Goal: Obtain resource: Obtain resource

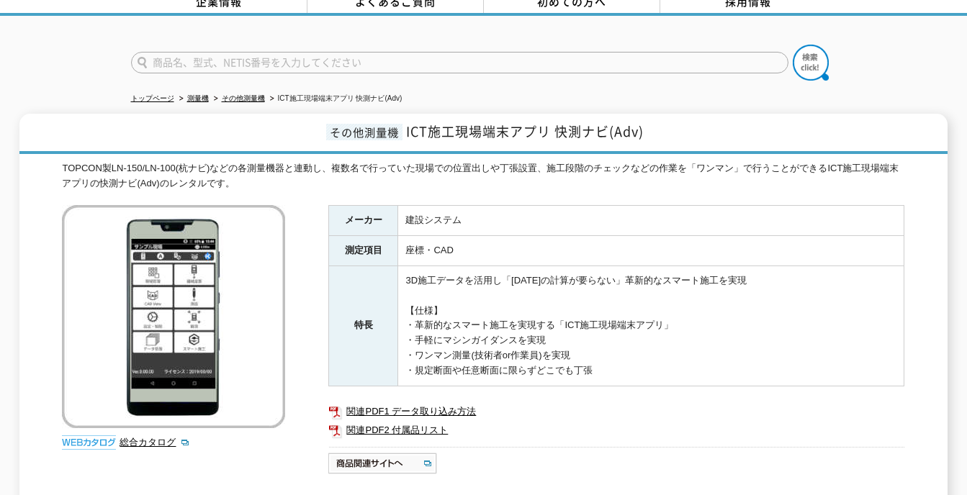
scroll to position [5, 0]
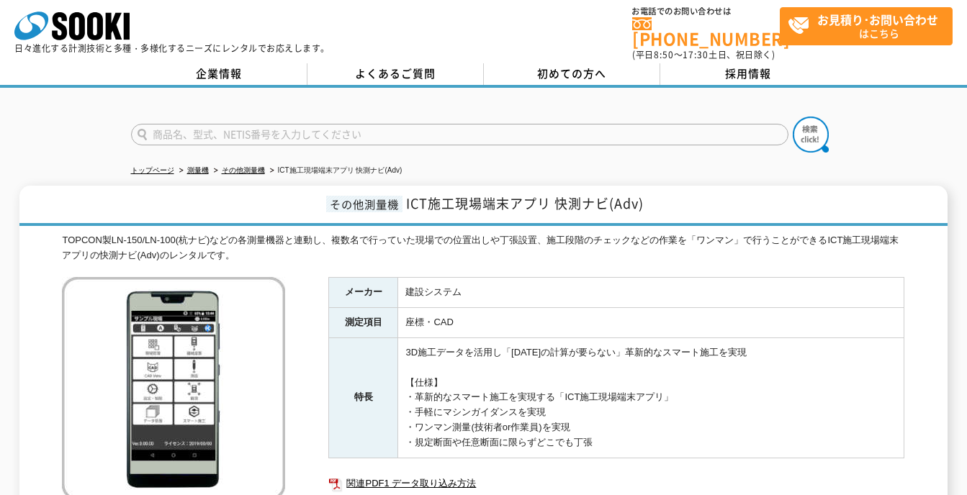
click at [859, 143] on div at bounding box center [483, 122] width 967 height 69
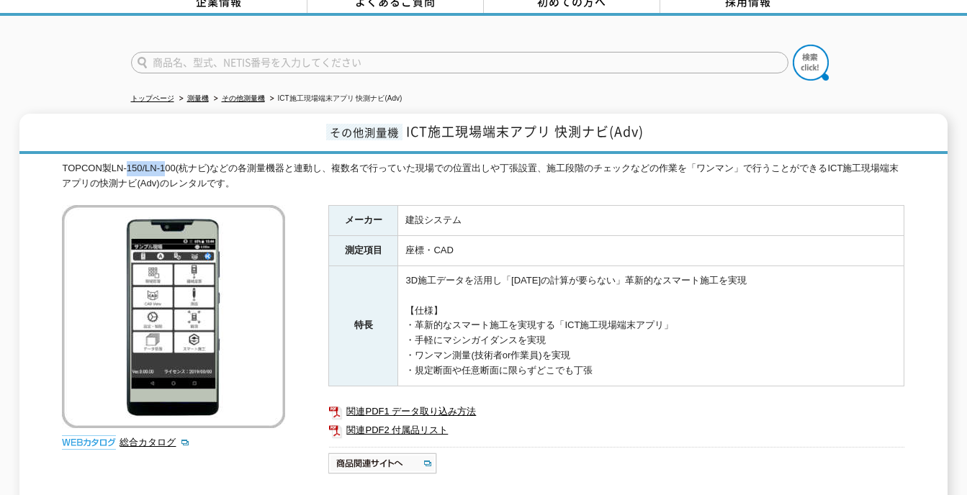
drag, startPoint x: 129, startPoint y: 161, endPoint x: 170, endPoint y: 161, distance: 41.0
click at [170, 161] on div "TOPCON製LN-150/LN-100(杭ナビ)などの各測量機器と連動し、複数名で行っていた現場での位置出しや丁張設置、施工段階のチェックなどの作業を「ワン…" at bounding box center [483, 176] width 842 height 30
drag, startPoint x: 170, startPoint y: 161, endPoint x: 242, endPoint y: 161, distance: 72.0
click at [242, 161] on div "TOPCON製LN-150/LN-100(杭ナビ)などの各測量機器と連動し、複数名で行っていた現場での位置出しや丁張設置、施工段階のチェックなどの作業を「ワン…" at bounding box center [483, 176] width 842 height 30
drag, startPoint x: 252, startPoint y: 159, endPoint x: 322, endPoint y: 163, distance: 70.0
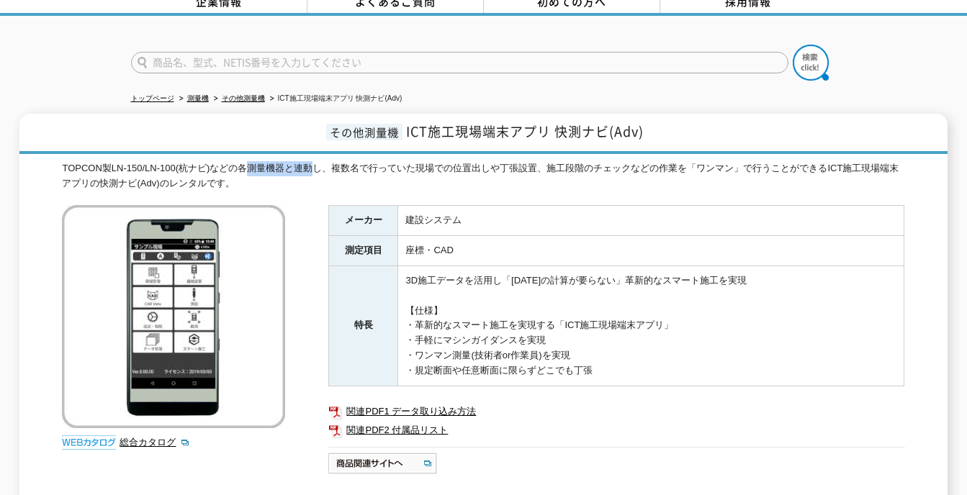
click at [322, 163] on div "TOPCON製LN-150/LN-100(杭ナビ)などの各測量機器と連動し、複数名で行っていた現場での位置出しや丁張設置、施工段階のチェックなどの作業を「ワン…" at bounding box center [483, 176] width 842 height 30
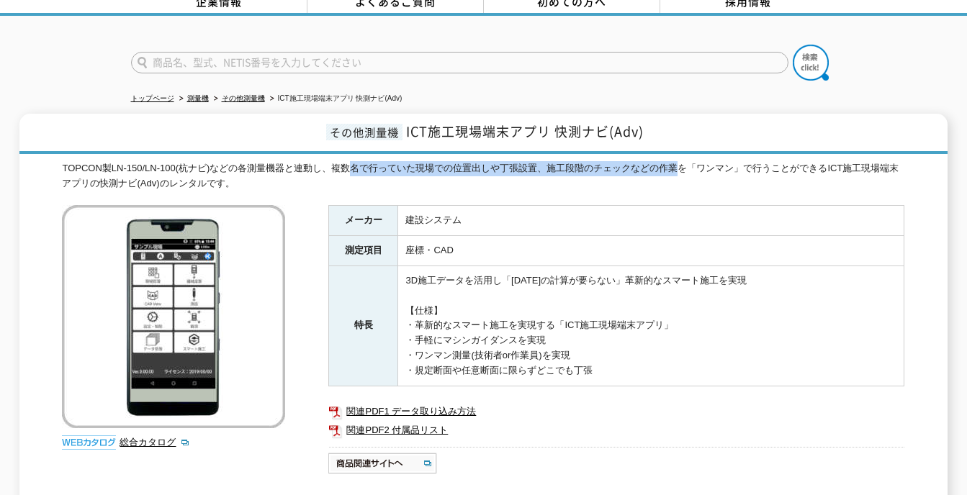
drag, startPoint x: 322, startPoint y: 163, endPoint x: 689, endPoint y: 152, distance: 367.3
click at [689, 161] on div "TOPCON製LN-150/LN-100(杭ナビ)などの各測量機器と連動し、複数名で行っていた現場での位置出しや丁張設置、施工段階のチェックなどの作業を「ワン…" at bounding box center [483, 176] width 842 height 30
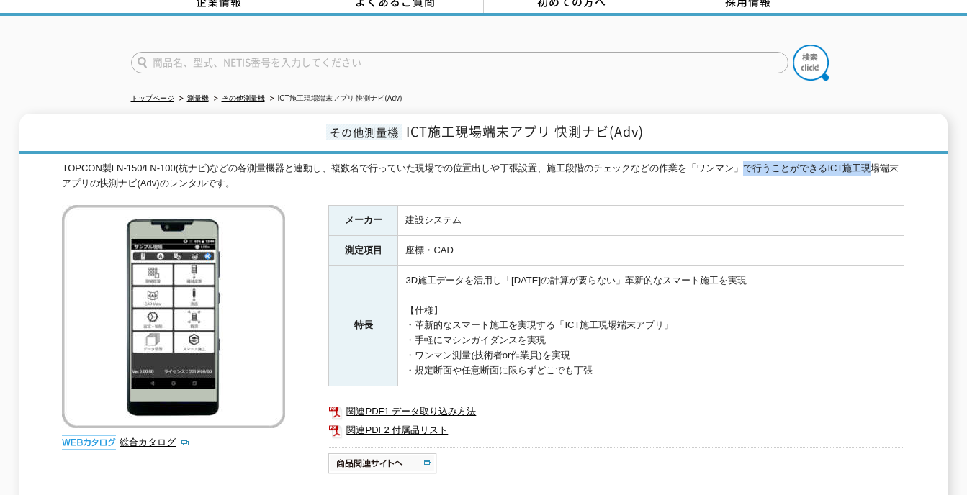
drag, startPoint x: 689, startPoint y: 152, endPoint x: 878, endPoint y: 163, distance: 189.7
click at [878, 163] on div "TOPCON製LN-150/LN-100(杭ナビ)などの各測量機器と連動し、複数名で行っていた現場での位置出しや丁張設置、施工段階のチェックなどの作業を「ワン…" at bounding box center [483, 176] width 842 height 30
drag, startPoint x: 878, startPoint y: 163, endPoint x: 875, endPoint y: 173, distance: 10.5
click at [875, 173] on div "TOPCON製LN-150/LN-100(杭ナビ)などの各測量機器と連動し、複数名で行っていた現場での位置出しや丁張設置、施工段階のチェックなどの作業を「ワン…" at bounding box center [483, 176] width 842 height 30
click at [560, 395] on ul "関連PDF1 データ取り込み方法 関連PDF2 付属品リスト" at bounding box center [616, 421] width 576 height 52
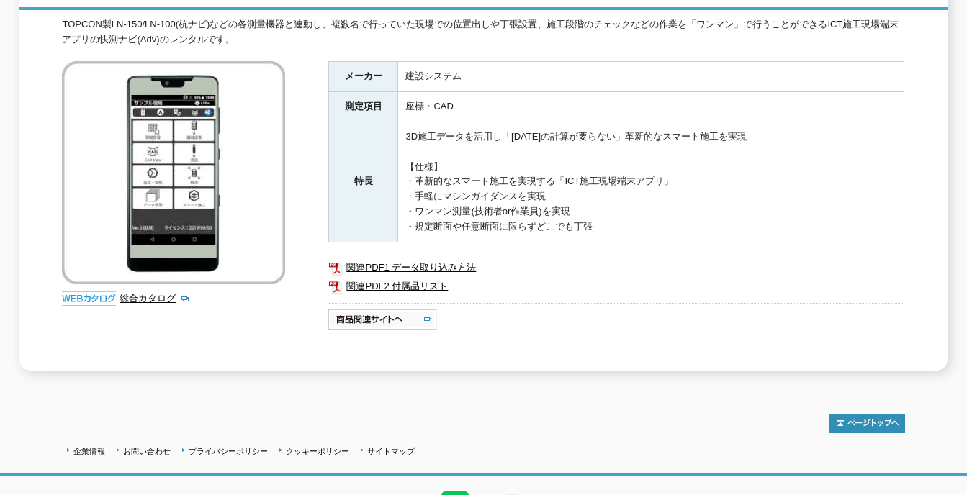
scroll to position [293, 0]
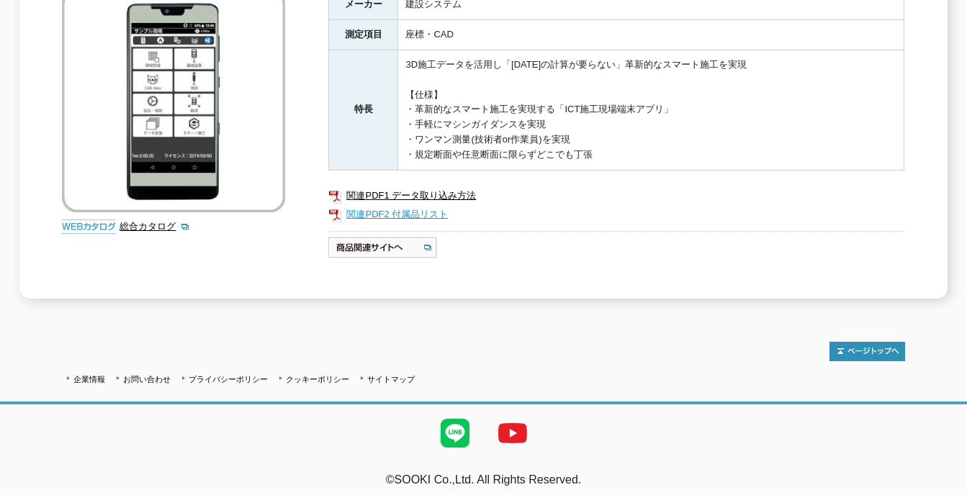
click at [418, 207] on link "関連PDF2 付属品リスト" at bounding box center [616, 214] width 576 height 19
click at [428, 186] on link "関連PDF1 データ取り込み方法" at bounding box center [616, 195] width 576 height 19
